Goal: Navigation & Orientation: Understand site structure

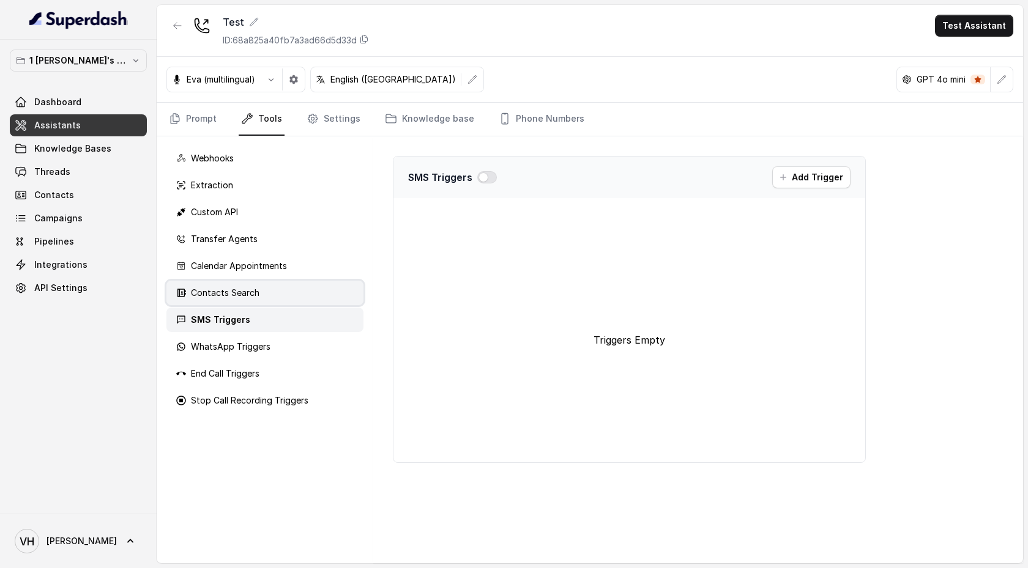
click at [251, 305] on div "Contacts Search" at bounding box center [264, 293] width 197 height 24
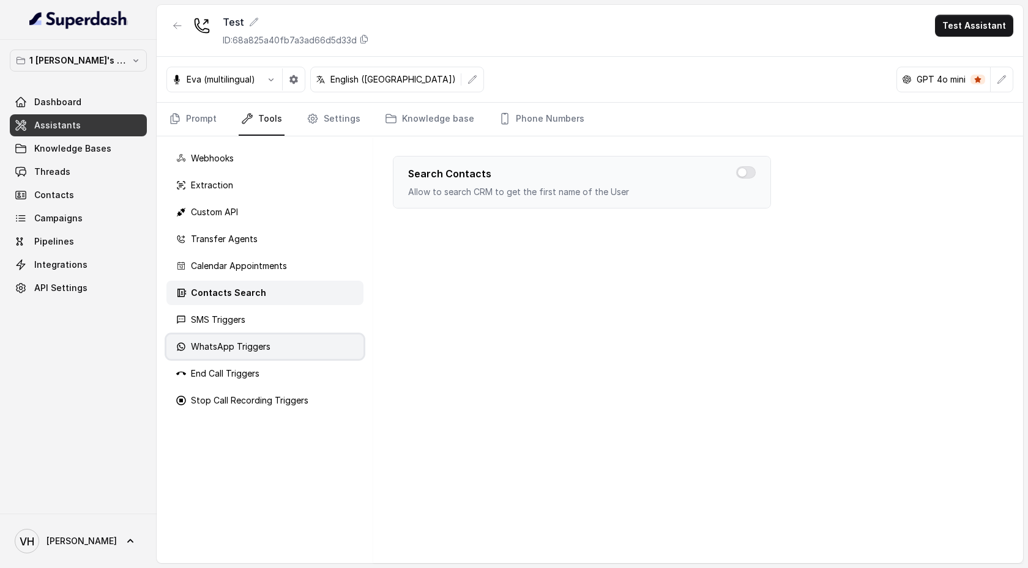
click at [255, 346] on p "WhatsApp Triggers" at bounding box center [231, 347] width 80 height 12
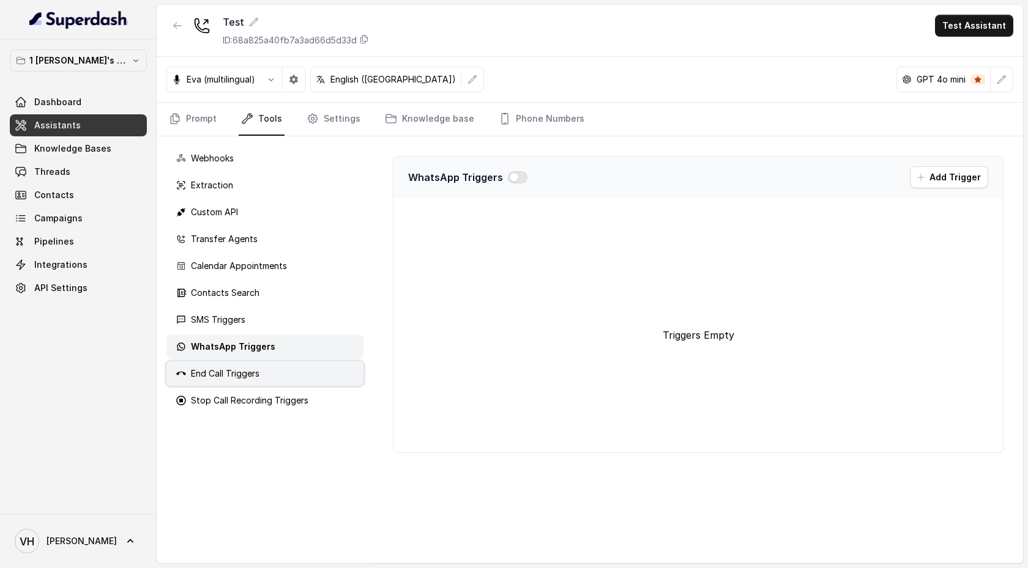
click at [259, 373] on p "End Call Triggers" at bounding box center [225, 374] width 69 height 12
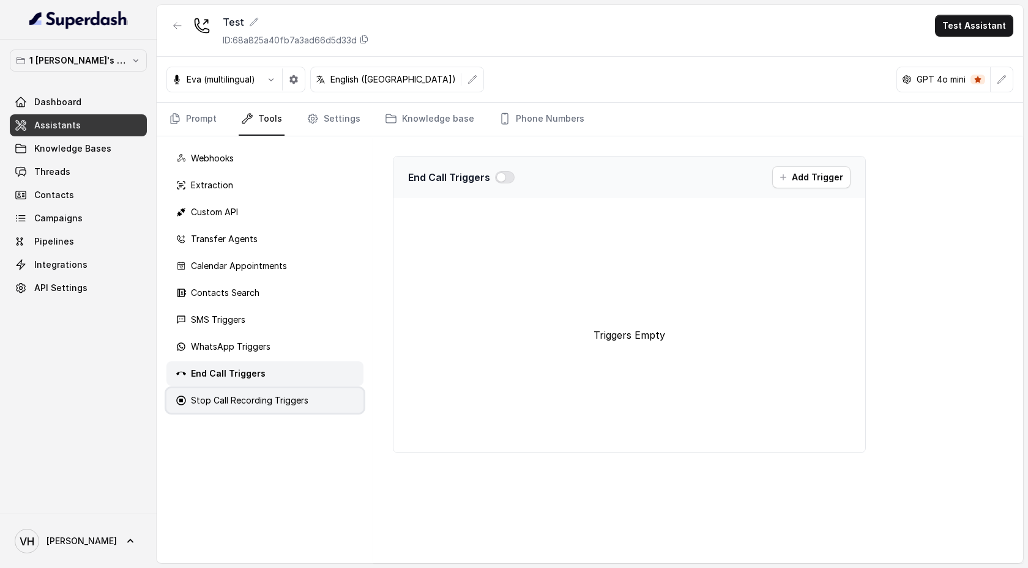
click at [262, 390] on div "Stop Call Recording Triggers" at bounding box center [264, 400] width 197 height 24
click at [266, 406] on p "Stop Call Recording Triggers" at bounding box center [254, 401] width 127 height 12
click at [256, 378] on p "End Call Triggers" at bounding box center [225, 374] width 69 height 12
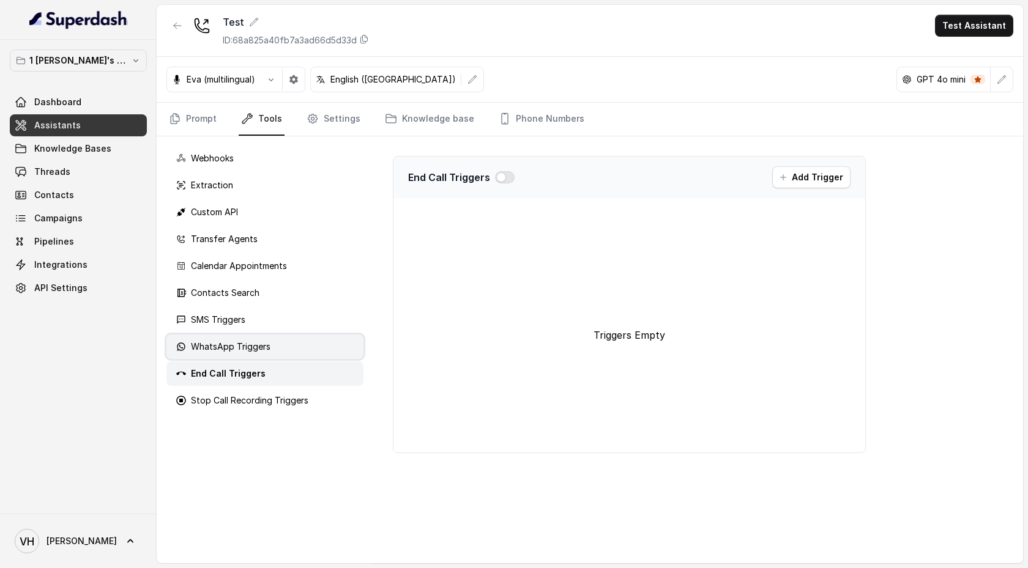
click at [253, 350] on p "WhatsApp Triggers" at bounding box center [231, 347] width 80 height 12
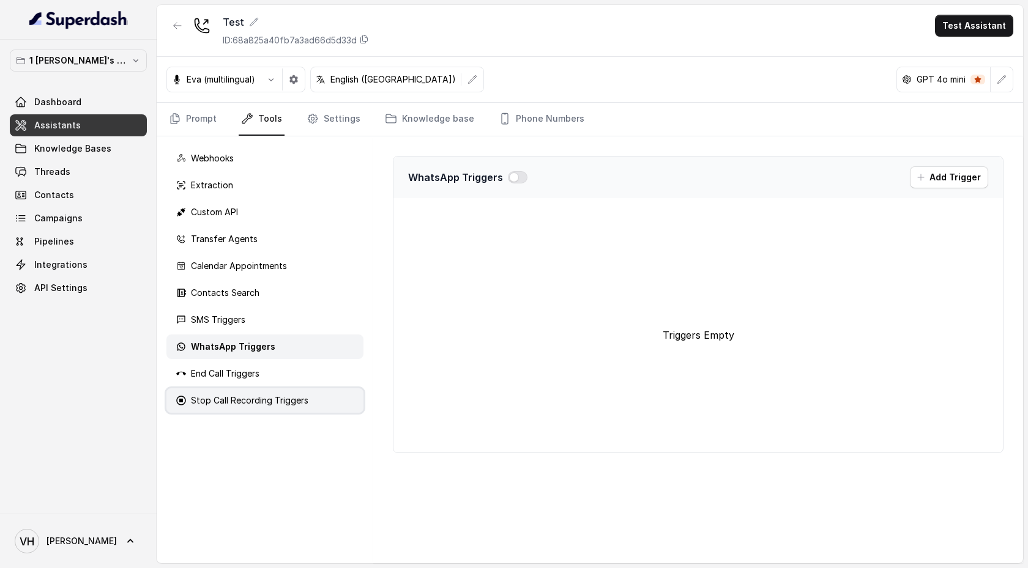
click at [256, 402] on p "Stop Call Recording Triggers" at bounding box center [249, 401] width 117 height 12
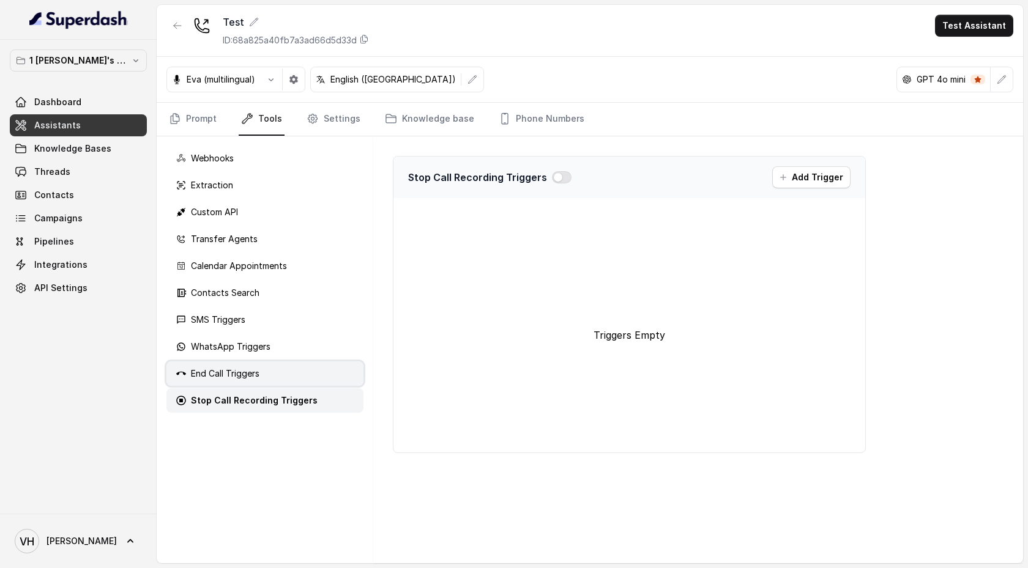
click at [252, 373] on p "End Call Triggers" at bounding box center [225, 374] width 69 height 12
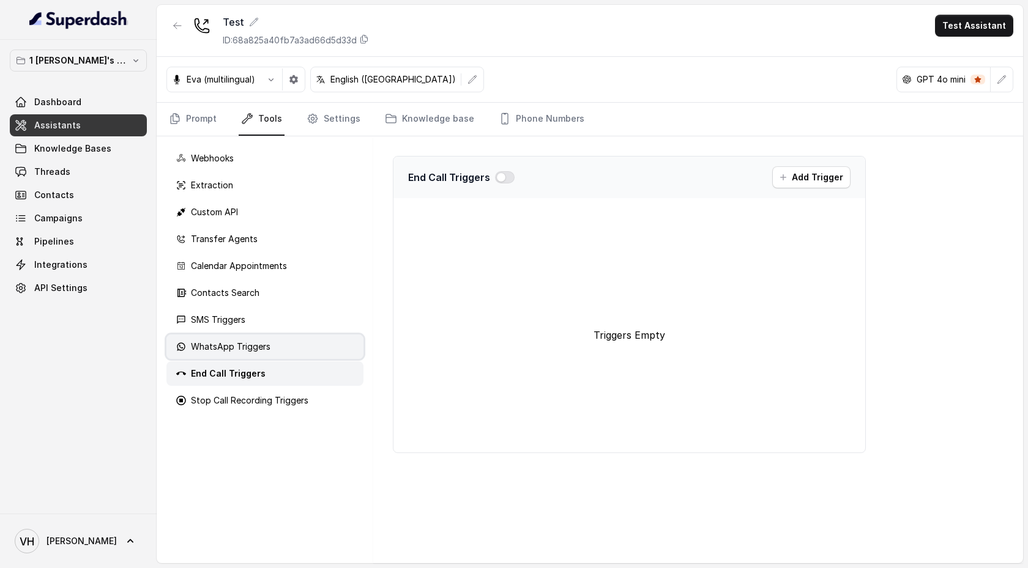
click at [252, 347] on p "WhatsApp Triggers" at bounding box center [231, 347] width 80 height 12
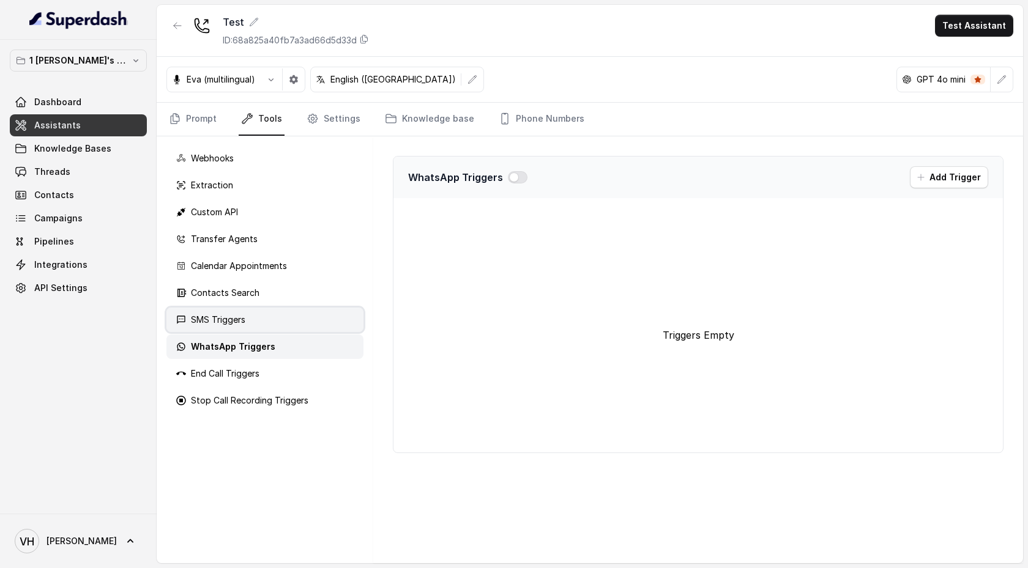
click at [250, 318] on div "SMS Triggers" at bounding box center [264, 320] width 197 height 24
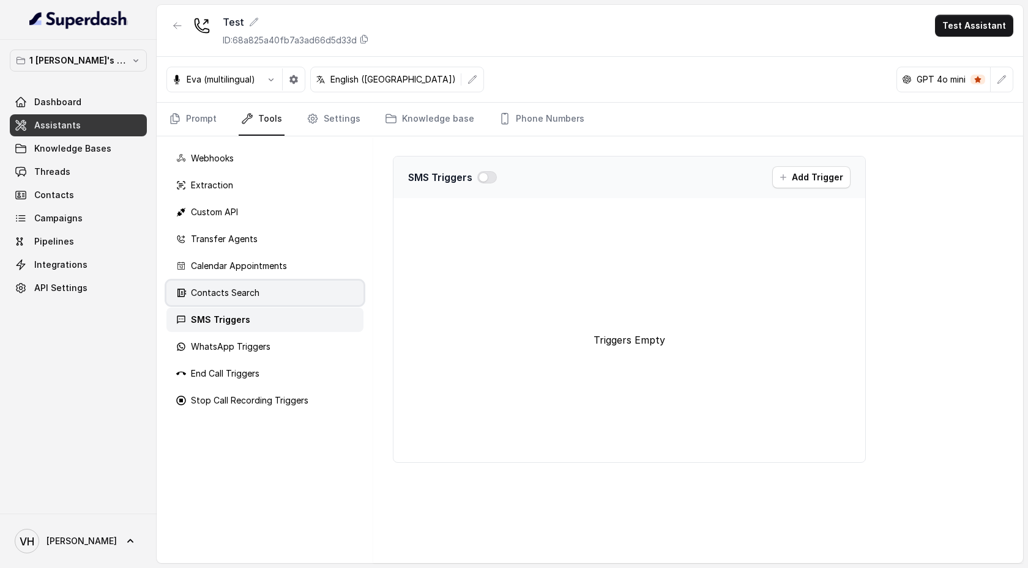
click at [252, 294] on p "Contacts Search" at bounding box center [225, 293] width 69 height 12
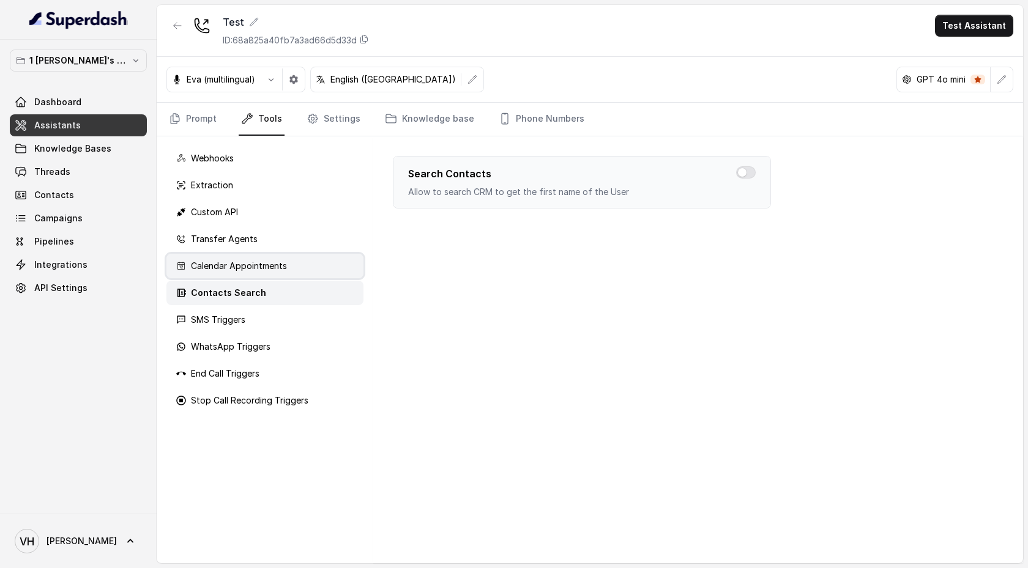
click at [251, 270] on p "Calendar Appointments" at bounding box center [239, 266] width 96 height 12
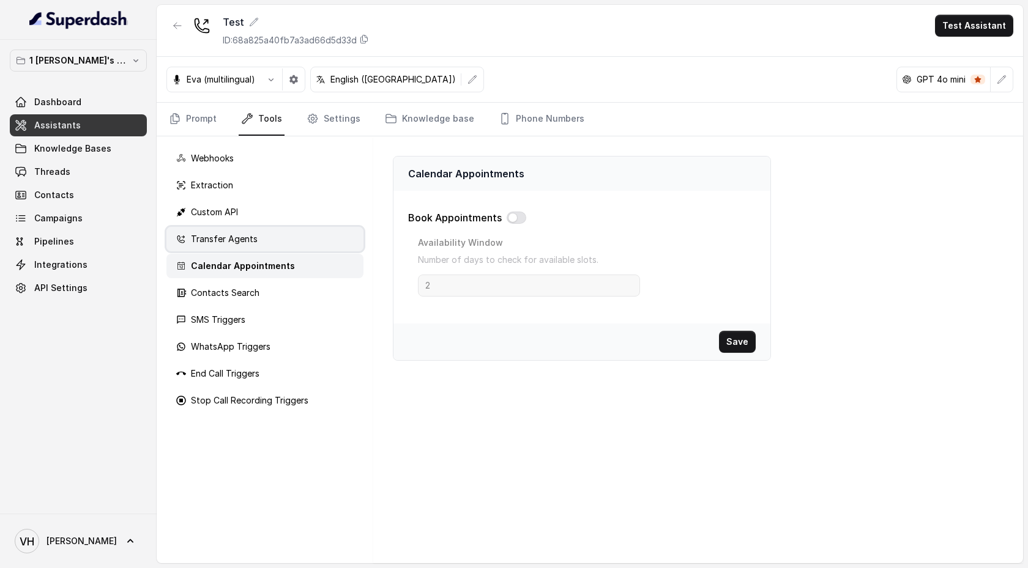
click at [250, 244] on p "Transfer Agents" at bounding box center [224, 239] width 67 height 12
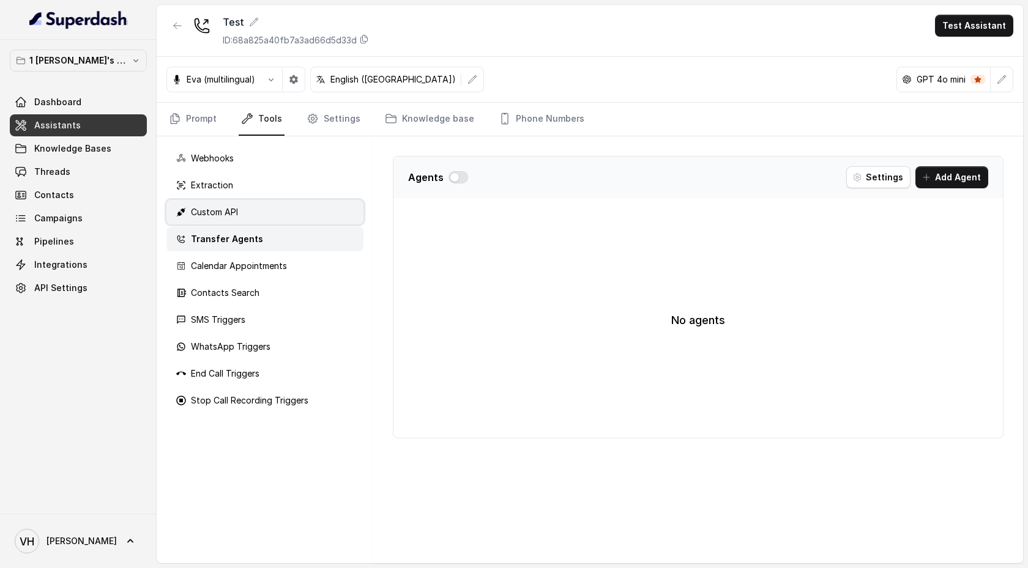
click at [251, 213] on div "Custom API" at bounding box center [264, 212] width 197 height 24
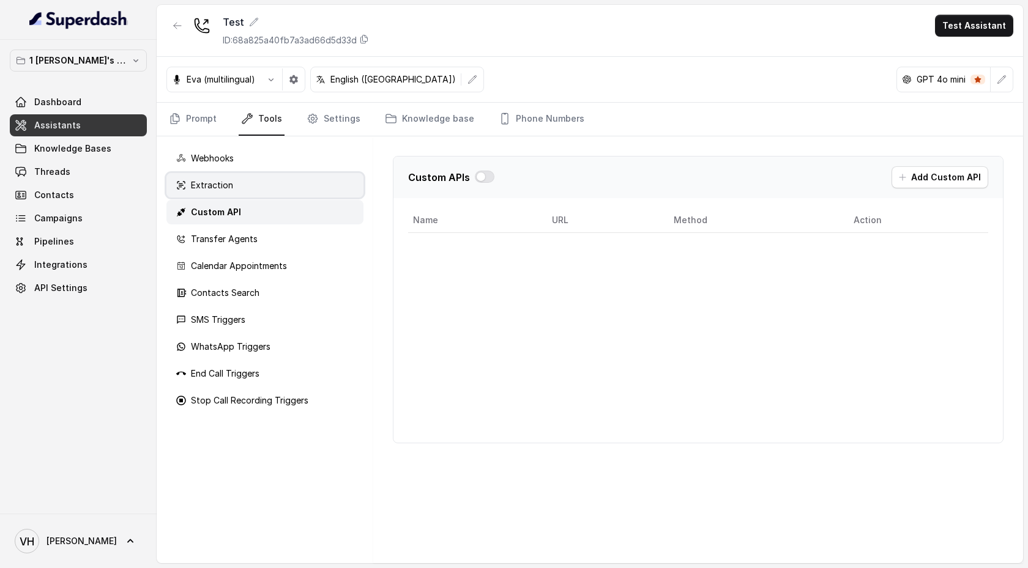
click at [255, 186] on div "Extraction" at bounding box center [264, 185] width 197 height 24
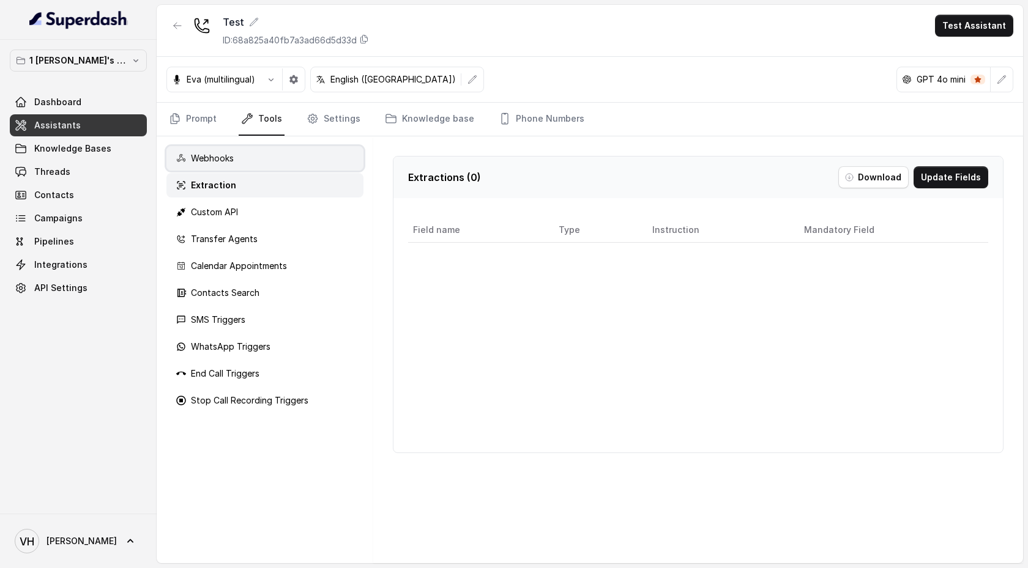
click at [255, 164] on div "Webhooks" at bounding box center [264, 158] width 197 height 24
click at [255, 184] on div "Extraction" at bounding box center [264, 185] width 197 height 24
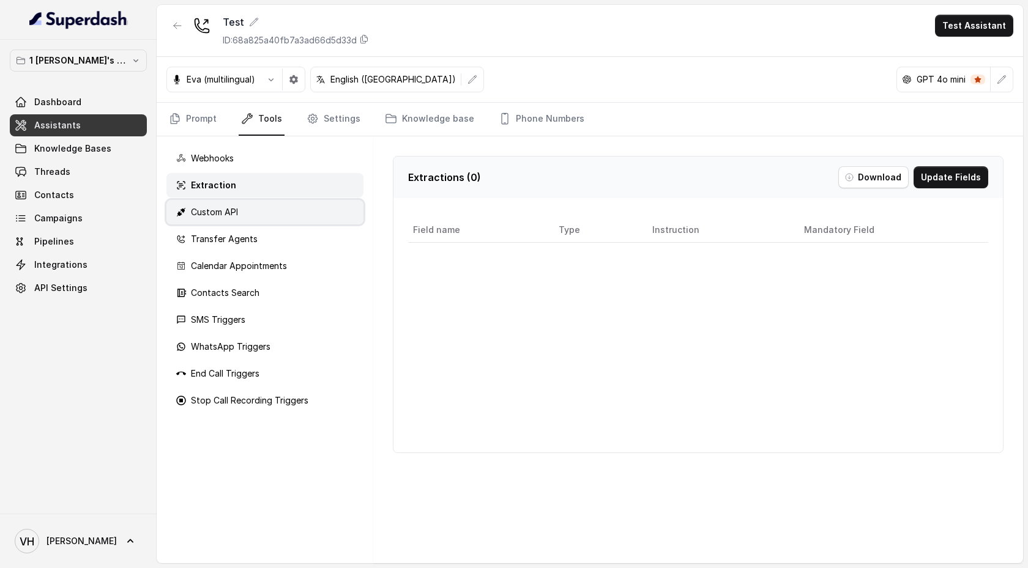
click at [255, 201] on div "Custom API" at bounding box center [264, 212] width 197 height 24
click at [251, 183] on div "Extraction" at bounding box center [264, 185] width 197 height 24
